Goal: Find specific page/section: Find specific page/section

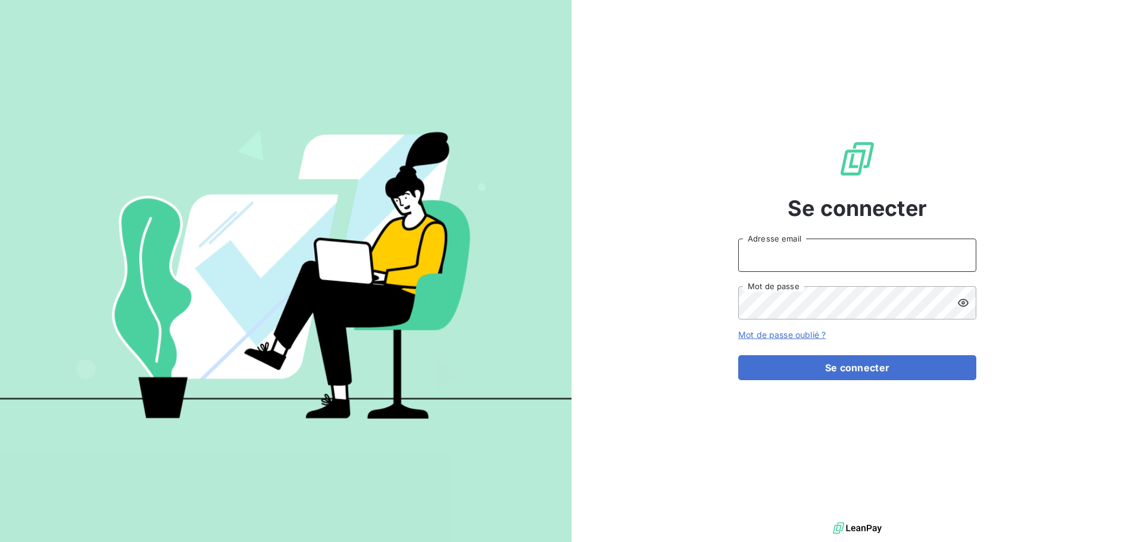
click at [816, 243] on input "Adresse email" at bounding box center [857, 255] width 238 height 33
click at [0, 542] on com-1password-button at bounding box center [0, 542] width 0 height 0
type input "[PERSON_NAME][EMAIL_ADDRESS][DOMAIN_NAME]"
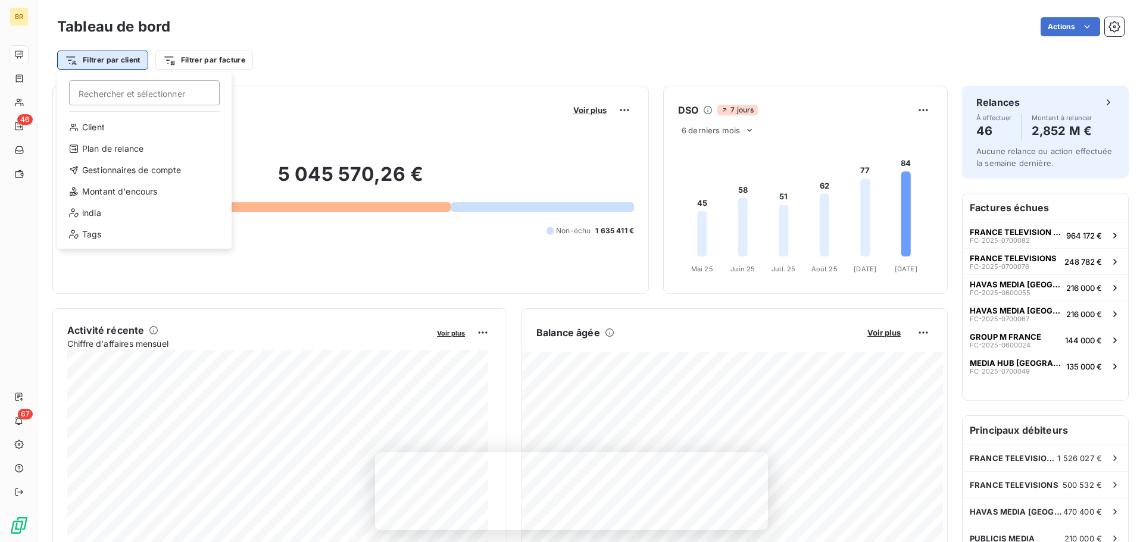
click at [126, 57] on html "BR 46 67 Tableau de bord Actions Filtrer par client Rechercher et sélectionner …" at bounding box center [571, 271] width 1143 height 542
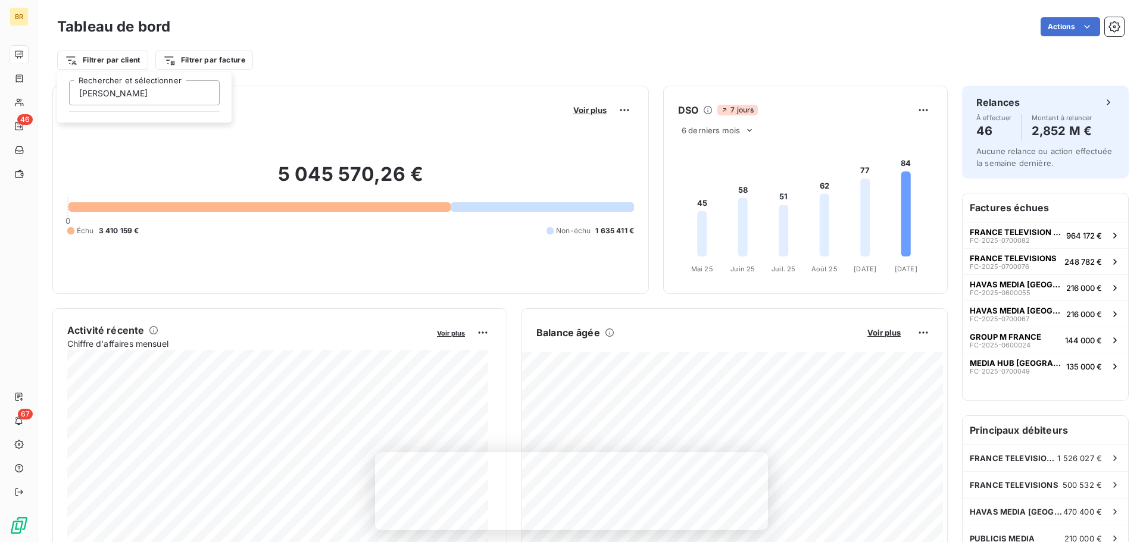
type input "[PERSON_NAME]"
click at [250, 64] on html "BR 46 67 Tableau de bord Actions Filtrer par client [PERSON_NAME] et sélectionn…" at bounding box center [571, 271] width 1143 height 542
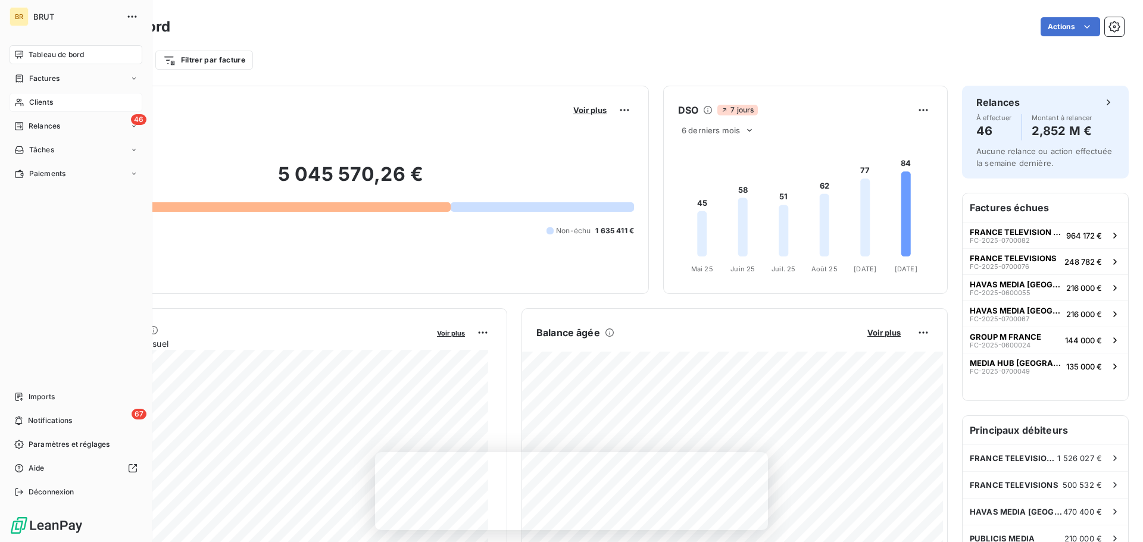
click at [52, 99] on span "Clients" at bounding box center [41, 102] width 24 height 11
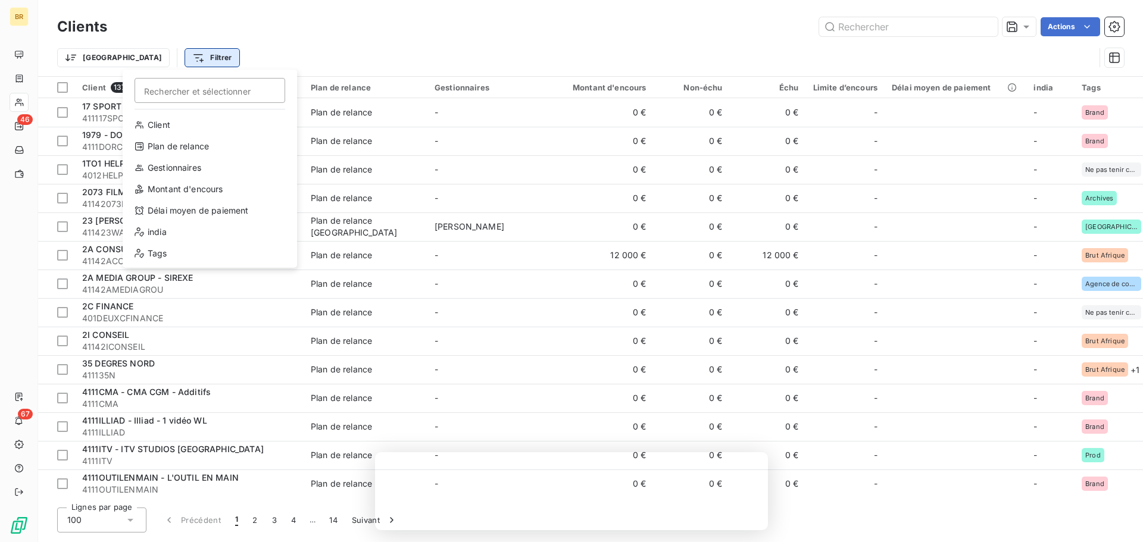
click at [140, 64] on html "BR 46 67 Clients Actions Trier Filtrer Rechercher et sélectionner Client Plan d…" at bounding box center [571, 271] width 1143 height 542
click at [852, 27] on html "BR 46 67 Clients Actions Trier Filtrer Rechercher et sélectionner Client Plan d…" at bounding box center [571, 271] width 1143 height 542
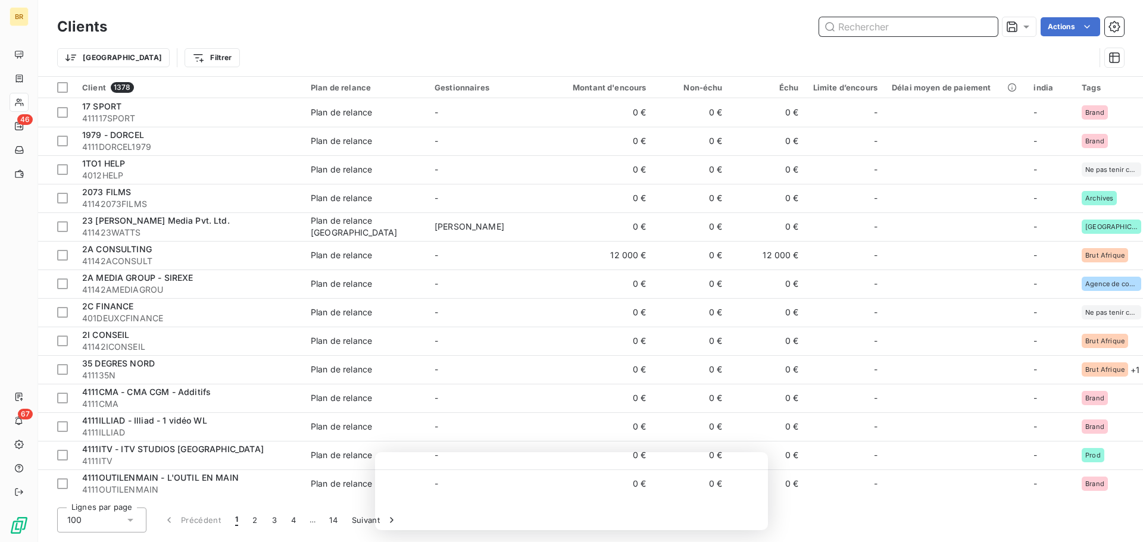
click at [852, 27] on input "text" at bounding box center [908, 26] width 179 height 19
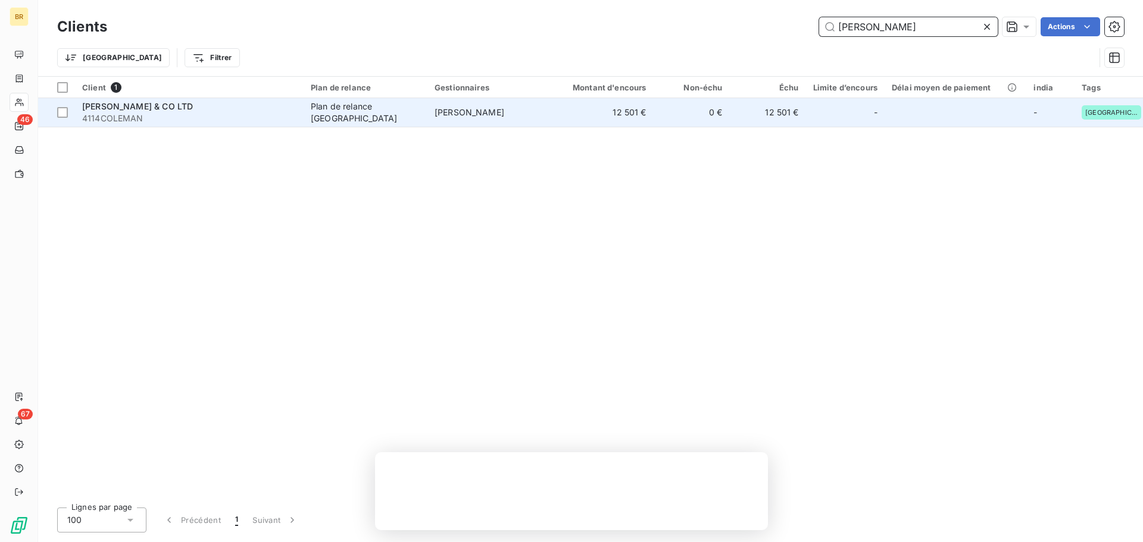
type input "[PERSON_NAME]"
click at [721, 122] on td "0 €" at bounding box center [692, 112] width 76 height 29
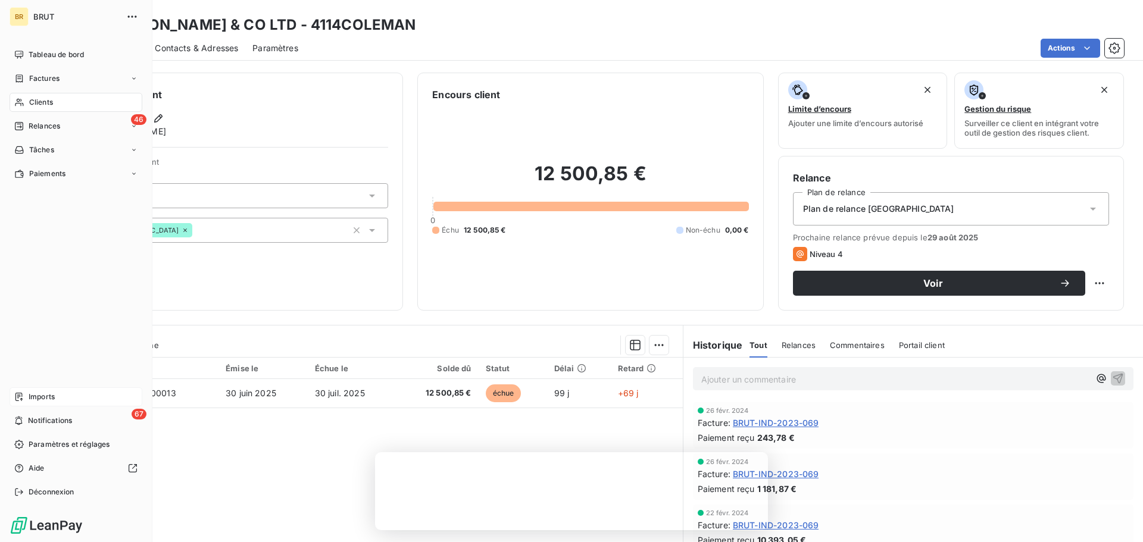
click at [57, 398] on div "Imports" at bounding box center [76, 397] width 133 height 19
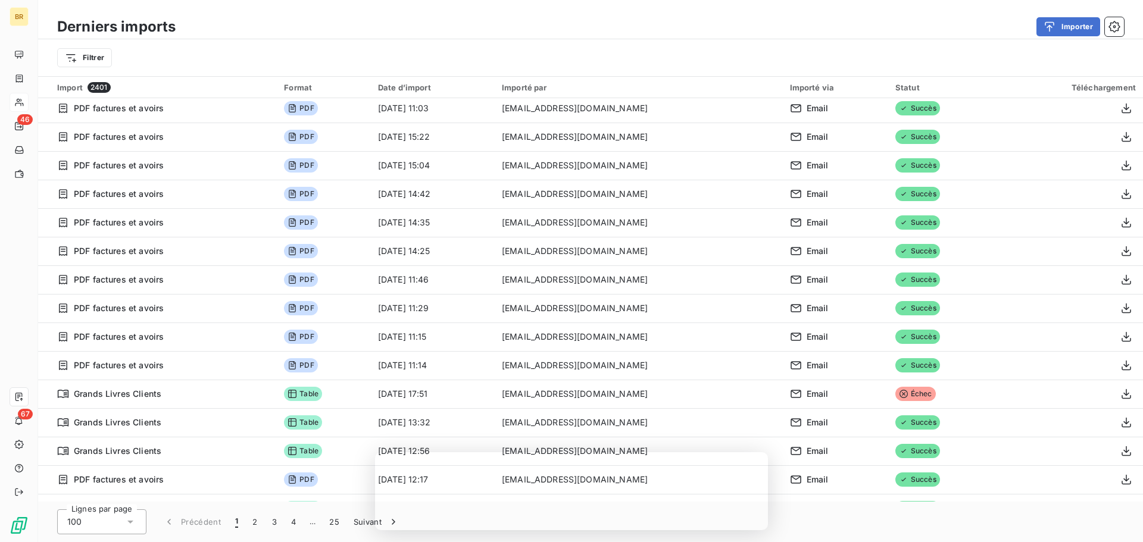
scroll to position [804, 0]
